Goal: Information Seeking & Learning: Learn about a topic

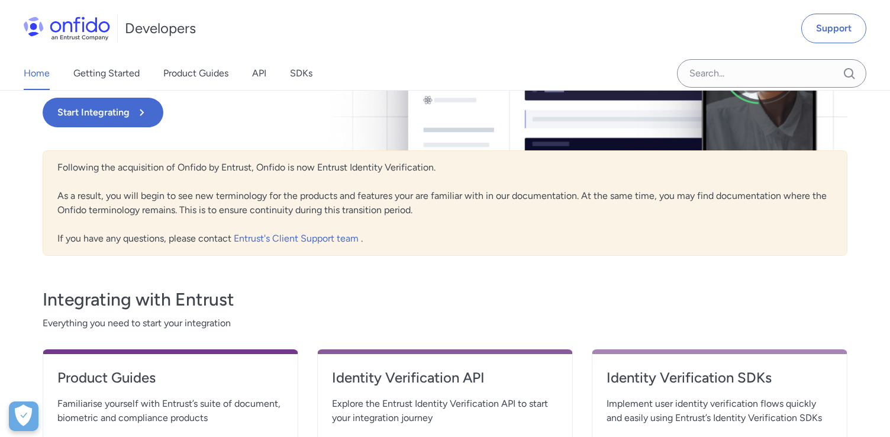
scroll to position [199, 0]
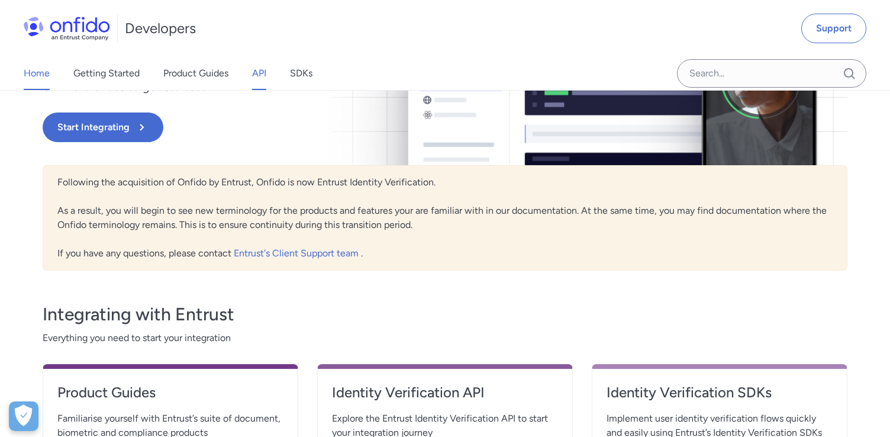
click at [265, 72] on link "API" at bounding box center [259, 73] width 14 height 33
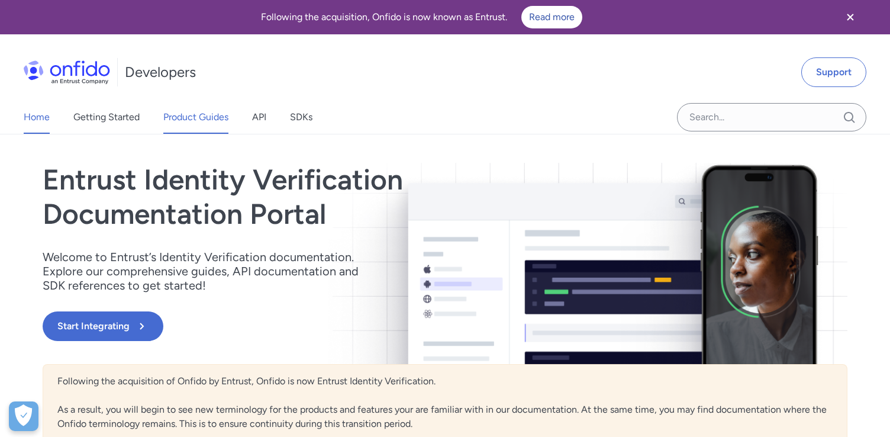
click at [207, 121] on link "Product Guides" at bounding box center [195, 117] width 65 height 33
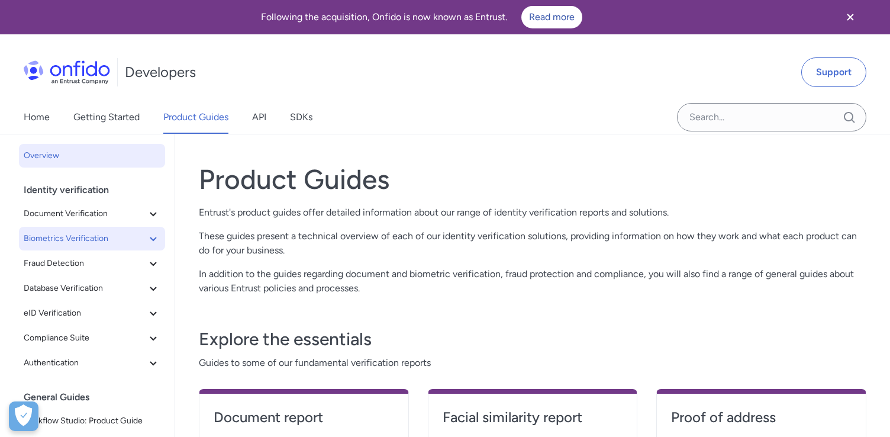
click at [96, 241] on span "Biometrics Verification" at bounding box center [85, 238] width 122 height 14
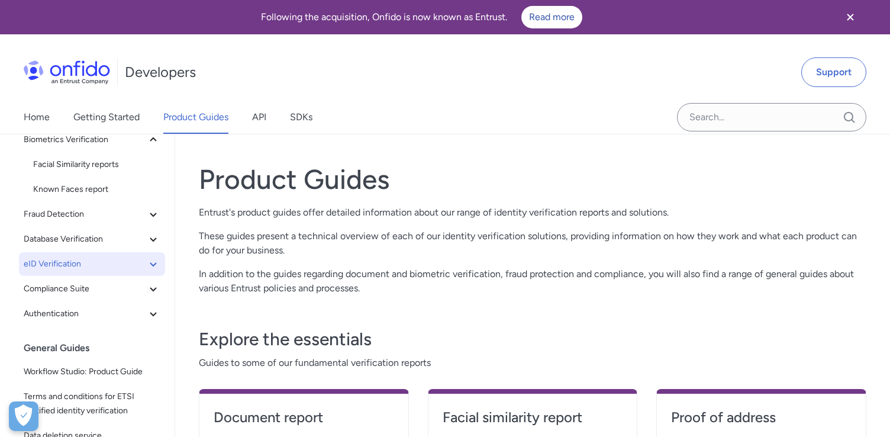
scroll to position [101, 0]
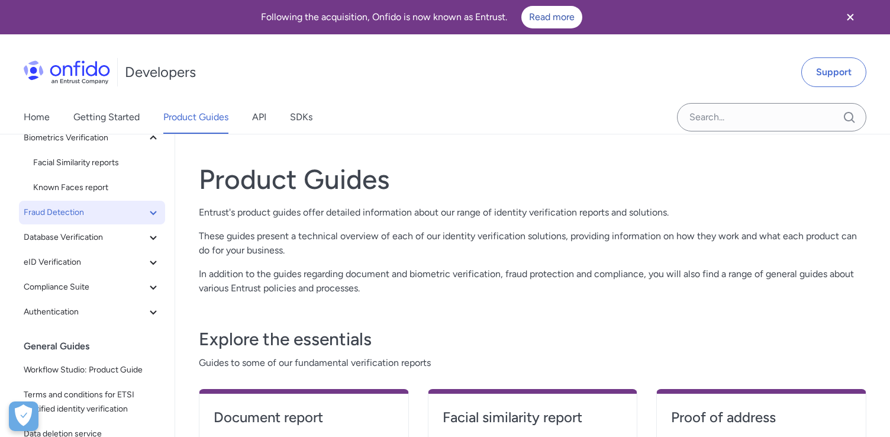
click at [80, 212] on span "Fraud Detection" at bounding box center [85, 212] width 122 height 14
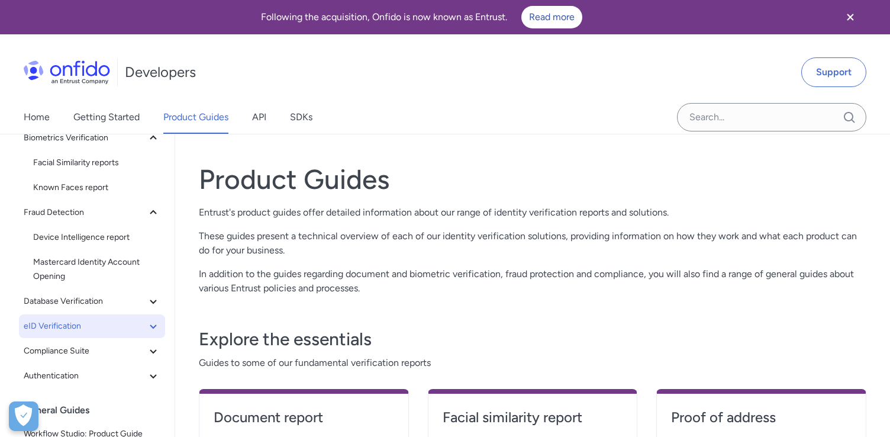
scroll to position [125, 0]
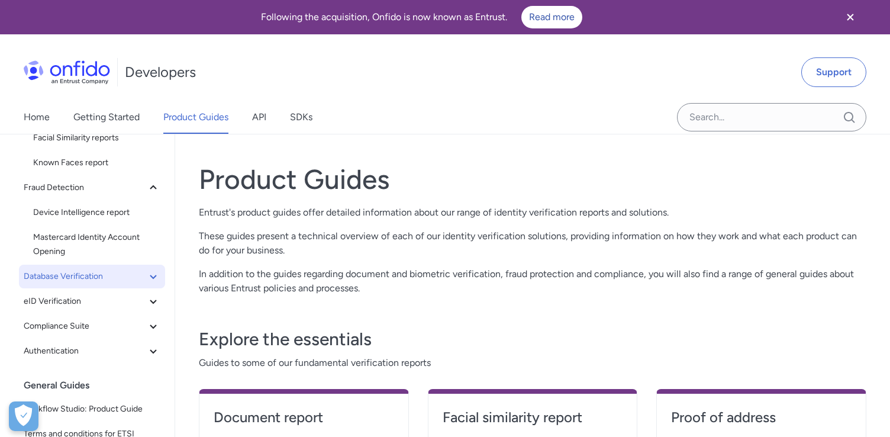
click at [121, 270] on span "Database Verification" at bounding box center [85, 276] width 122 height 14
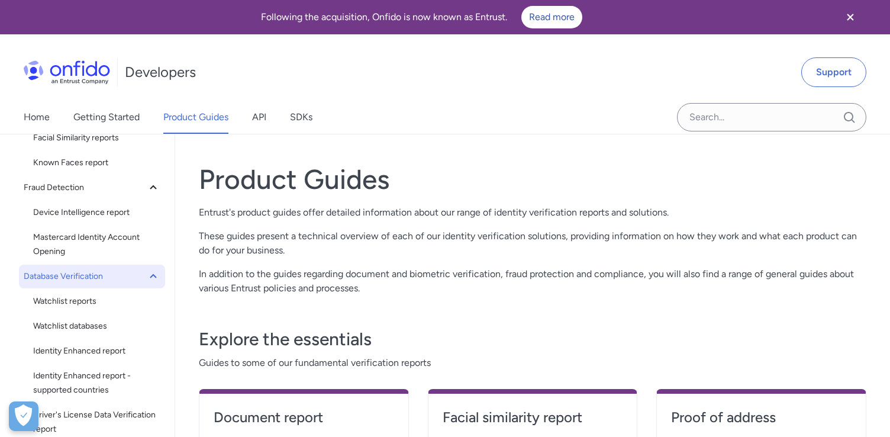
click at [109, 273] on span "Database Verification" at bounding box center [85, 276] width 122 height 14
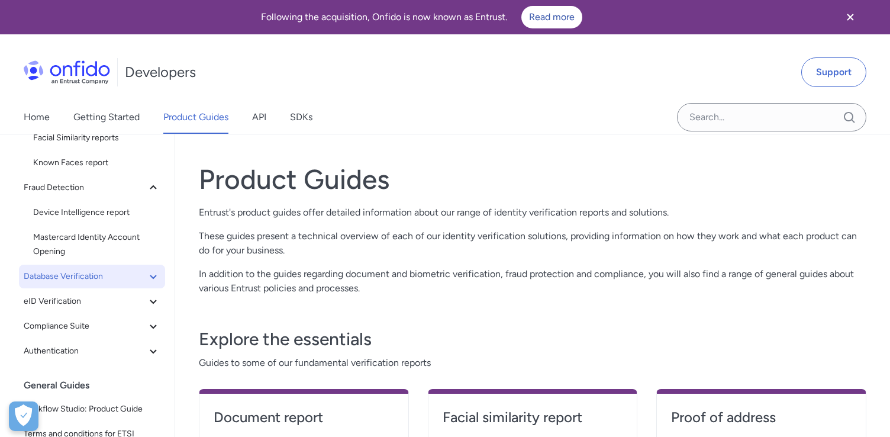
scroll to position [175, 0]
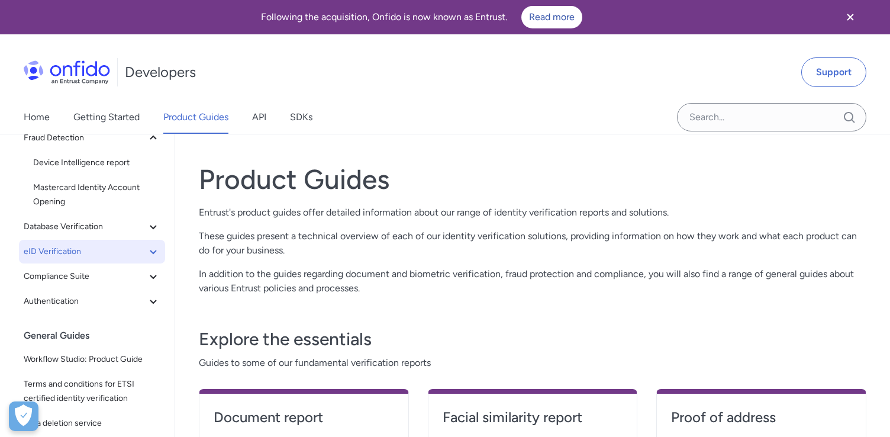
click at [93, 248] on span "eID Verification" at bounding box center [85, 251] width 122 height 14
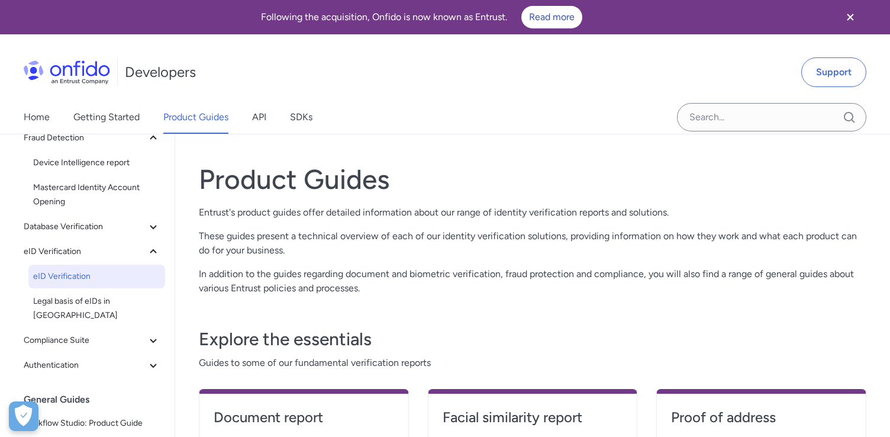
click at [89, 276] on span "eID Verification" at bounding box center [96, 276] width 127 height 14
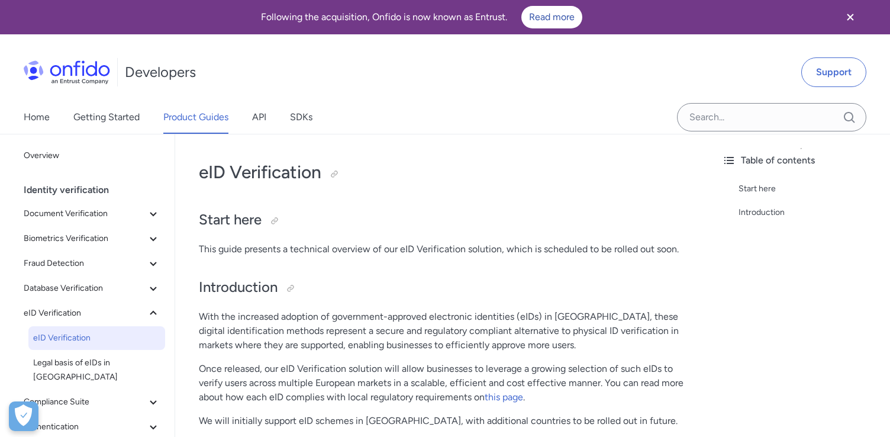
click at [376, 351] on p "With the increased adoption of government-approved electronic identities (eIDs)…" at bounding box center [444, 330] width 490 height 43
click at [285, 337] on p "With the increased adoption of government-approved electronic identities (eIDs)…" at bounding box center [444, 330] width 490 height 43
drag, startPoint x: 543, startPoint y: 315, endPoint x: 628, endPoint y: 331, distance: 86.1
click at [628, 331] on p "With the increased adoption of government-approved electronic identities (eIDs)…" at bounding box center [444, 330] width 490 height 43
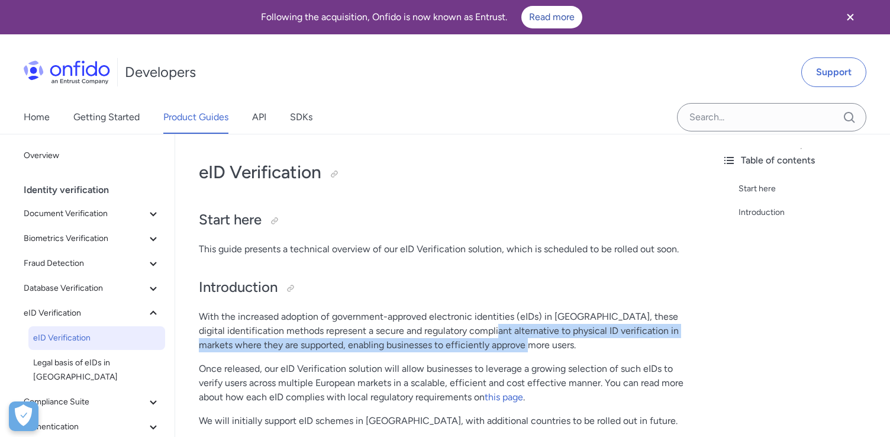
drag, startPoint x: 587, startPoint y: 346, endPoint x: 514, endPoint y: 327, distance: 75.2
click at [514, 327] on p "With the increased adoption of government-approved electronic identities (eIDs)…" at bounding box center [444, 330] width 490 height 43
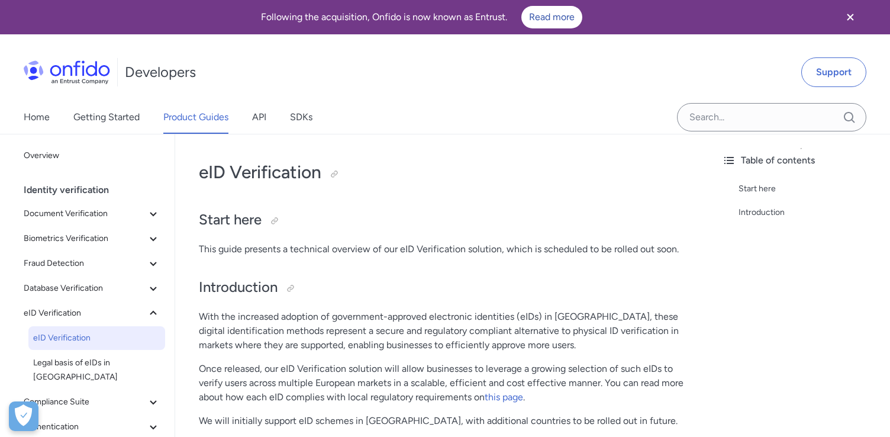
click at [492, 328] on p "With the increased adoption of government-approved electronic identities (eIDs)…" at bounding box center [444, 330] width 490 height 43
click at [389, 343] on p "With the increased adoption of government-approved electronic identities (eIDs)…" at bounding box center [444, 330] width 490 height 43
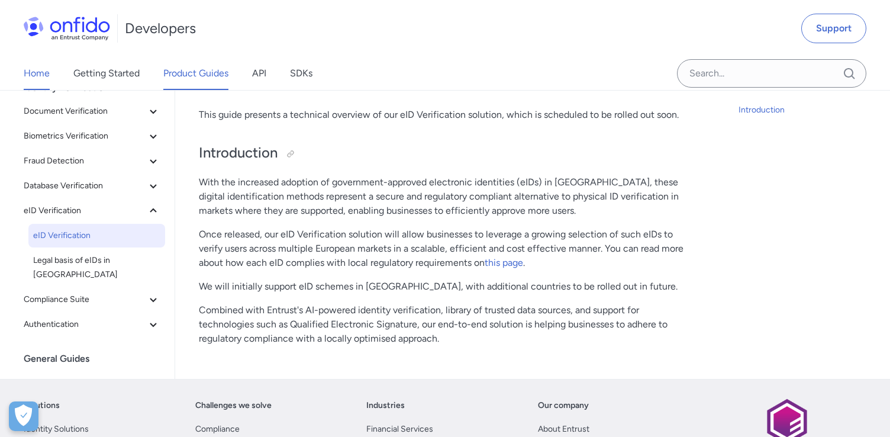
click at [27, 82] on link "Home" at bounding box center [37, 73] width 26 height 33
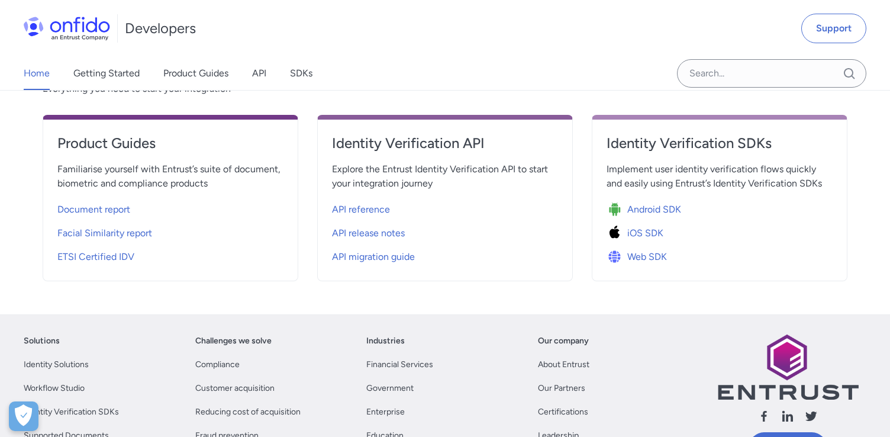
scroll to position [456, 0]
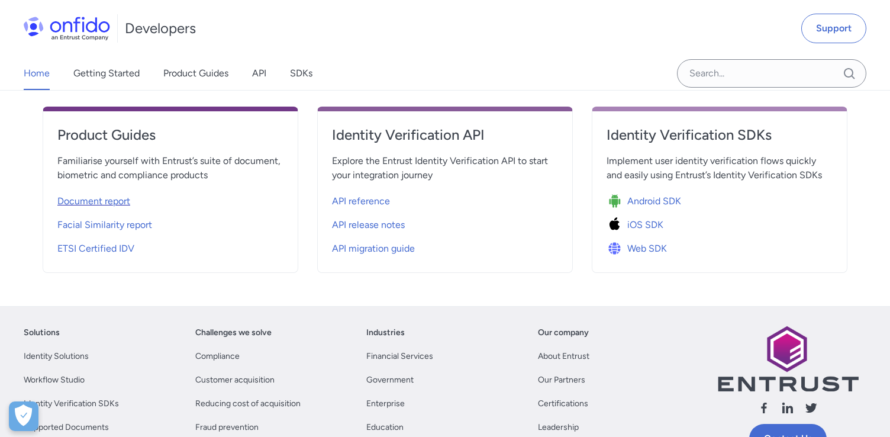
click at [88, 194] on span "Document report" at bounding box center [93, 201] width 73 height 14
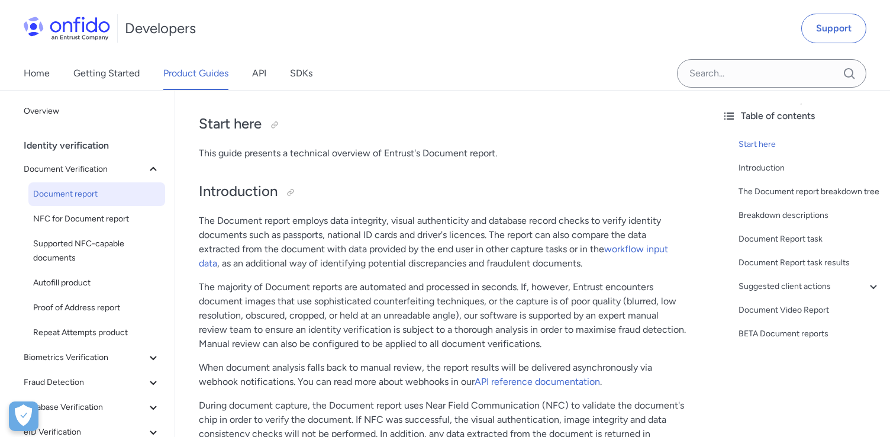
scroll to position [103, 0]
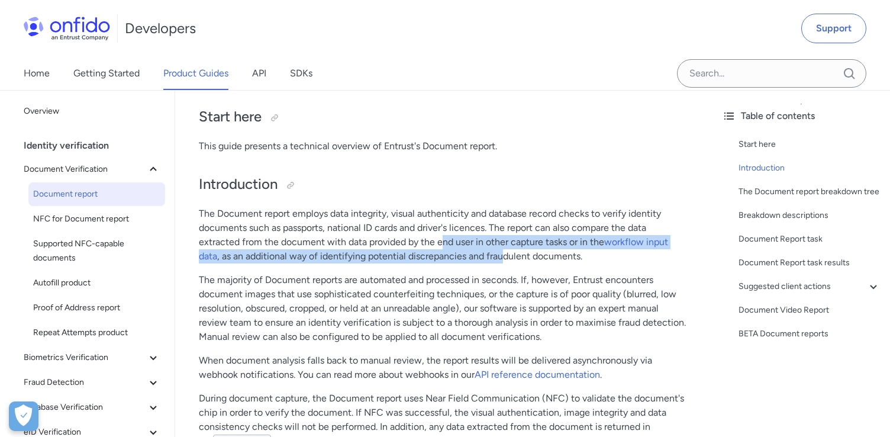
drag, startPoint x: 442, startPoint y: 236, endPoint x: 505, endPoint y: 251, distance: 64.6
click at [505, 252] on p "The Document report employs data integrity, visual authenticity and database re…" at bounding box center [444, 235] width 490 height 57
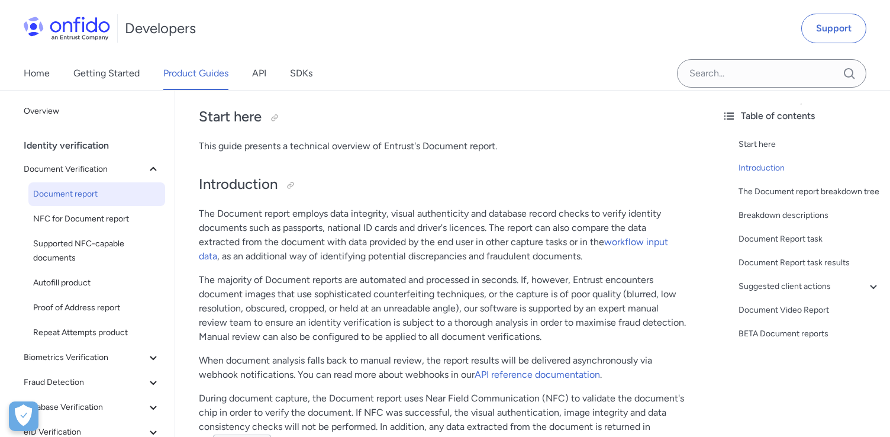
click at [545, 254] on p "The Document report employs data integrity, visual authenticity and database re…" at bounding box center [444, 235] width 490 height 57
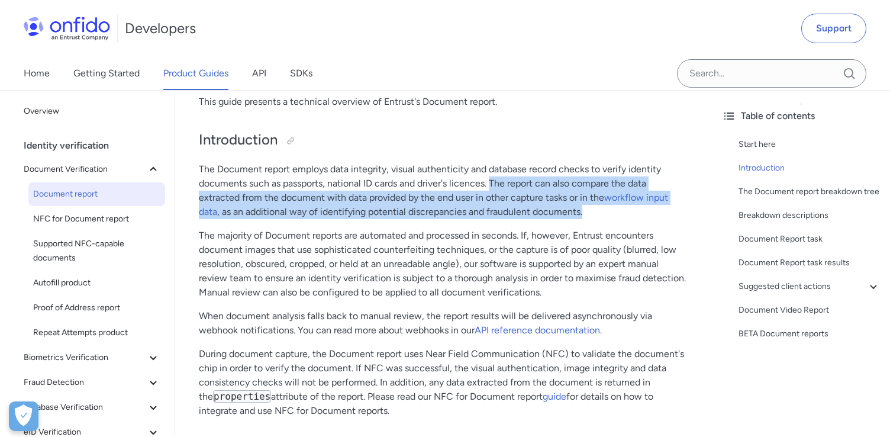
drag, startPoint x: 491, startPoint y: 185, endPoint x: 580, endPoint y: 214, distance: 93.2
click at [583, 215] on p "The Document report employs data integrity, visual authenticity and database re…" at bounding box center [444, 190] width 490 height 57
click at [580, 214] on p "The Document report employs data integrity, visual authenticity and database re…" at bounding box center [444, 190] width 490 height 57
drag, startPoint x: 590, startPoint y: 214, endPoint x: 492, endPoint y: 189, distance: 101.2
click at [492, 189] on p "The Document report employs data integrity, visual authenticity and database re…" at bounding box center [444, 190] width 490 height 57
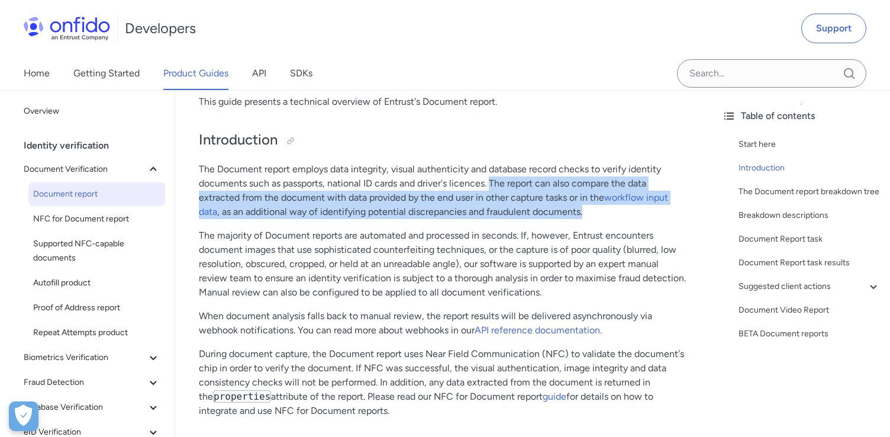
click at [492, 189] on p "The Document report employs data integrity, visual authenticity and database re…" at bounding box center [444, 190] width 490 height 57
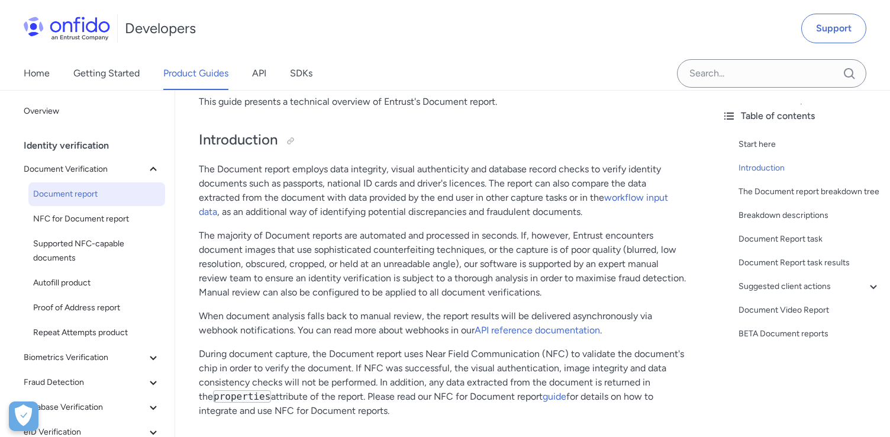
scroll to position [173, 0]
